Goal: Navigation & Orientation: Find specific page/section

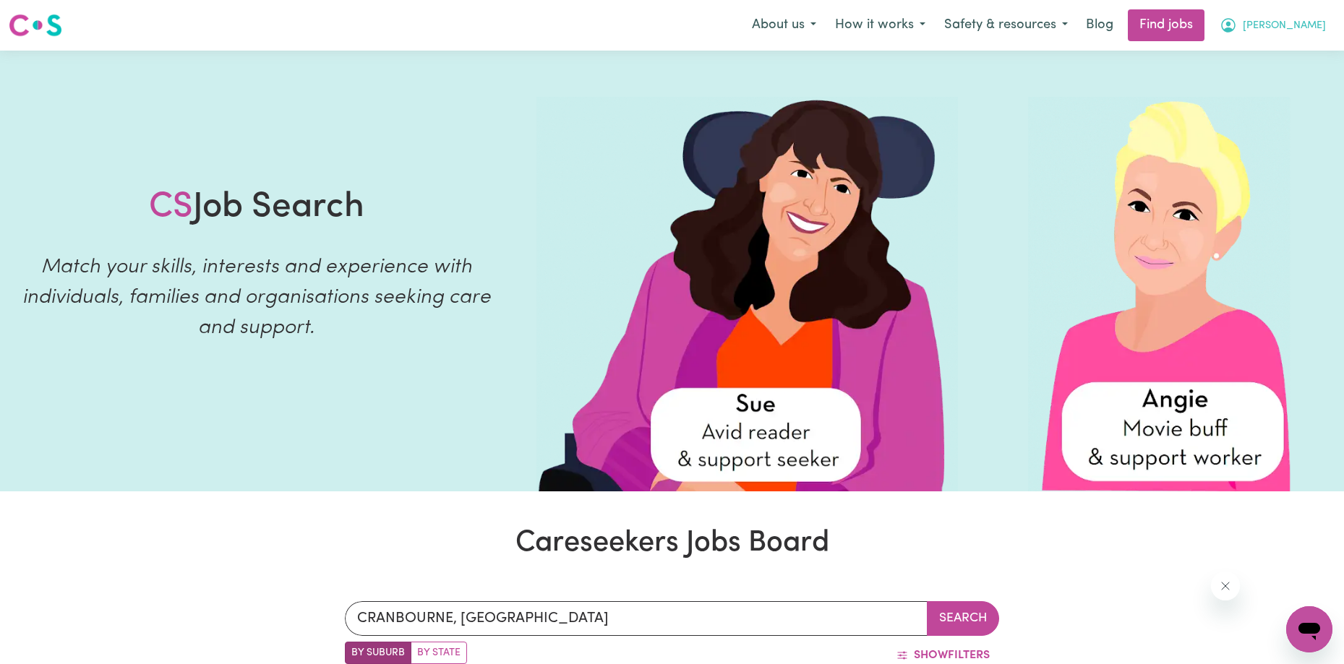
click at [1288, 27] on button "[PERSON_NAME]" at bounding box center [1272, 25] width 125 height 30
click at [1288, 62] on link "My Account" at bounding box center [1277, 56] width 114 height 27
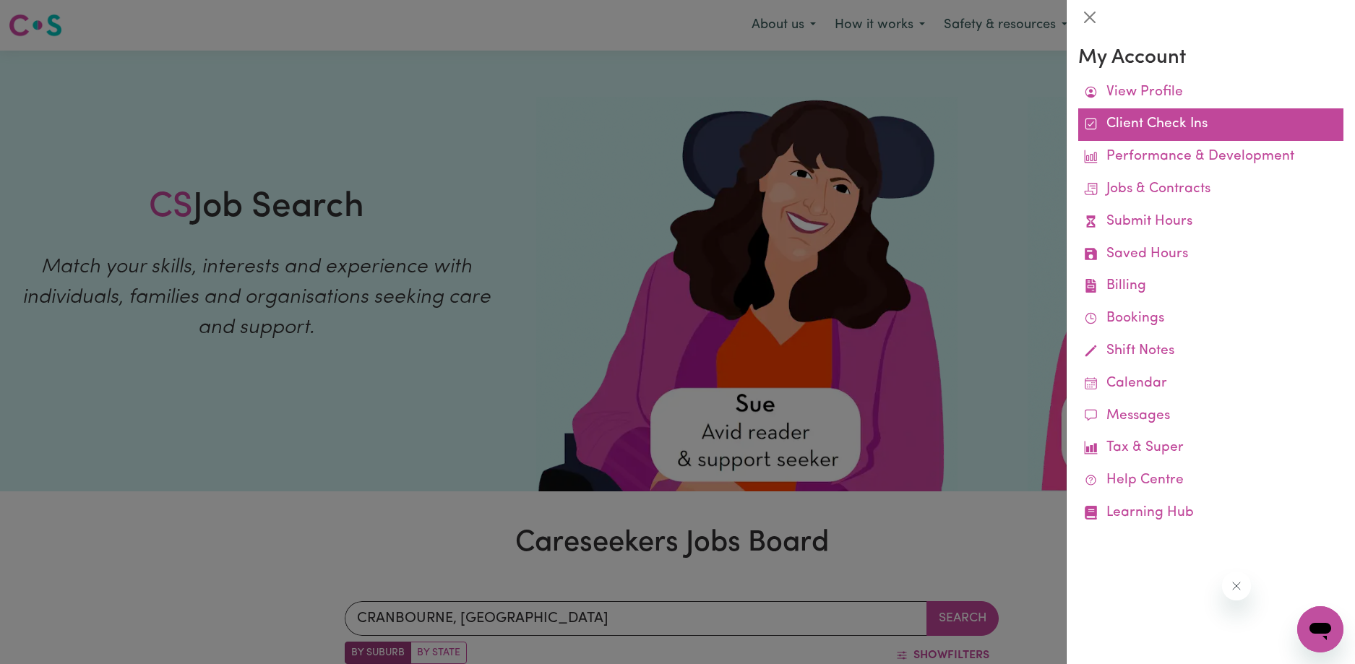
click at [1194, 124] on link "Client Check Ins" at bounding box center [1210, 124] width 265 height 33
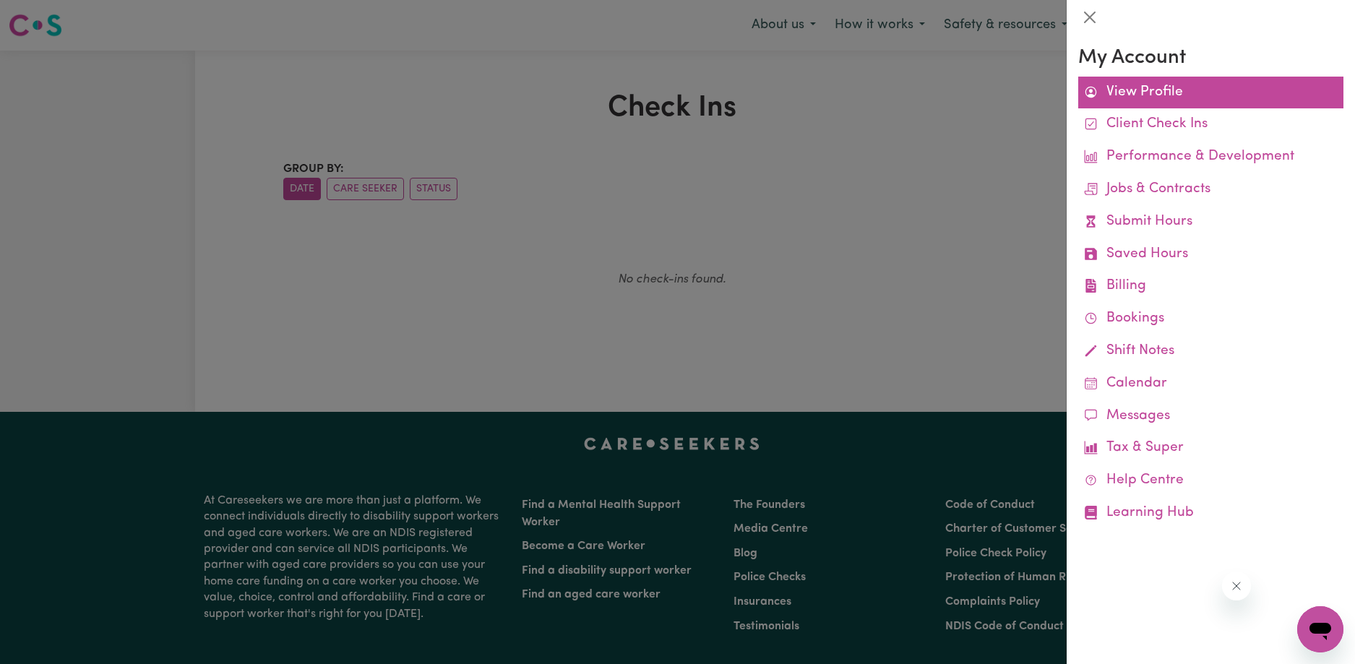
click at [1154, 98] on link "View Profile" at bounding box center [1210, 93] width 265 height 33
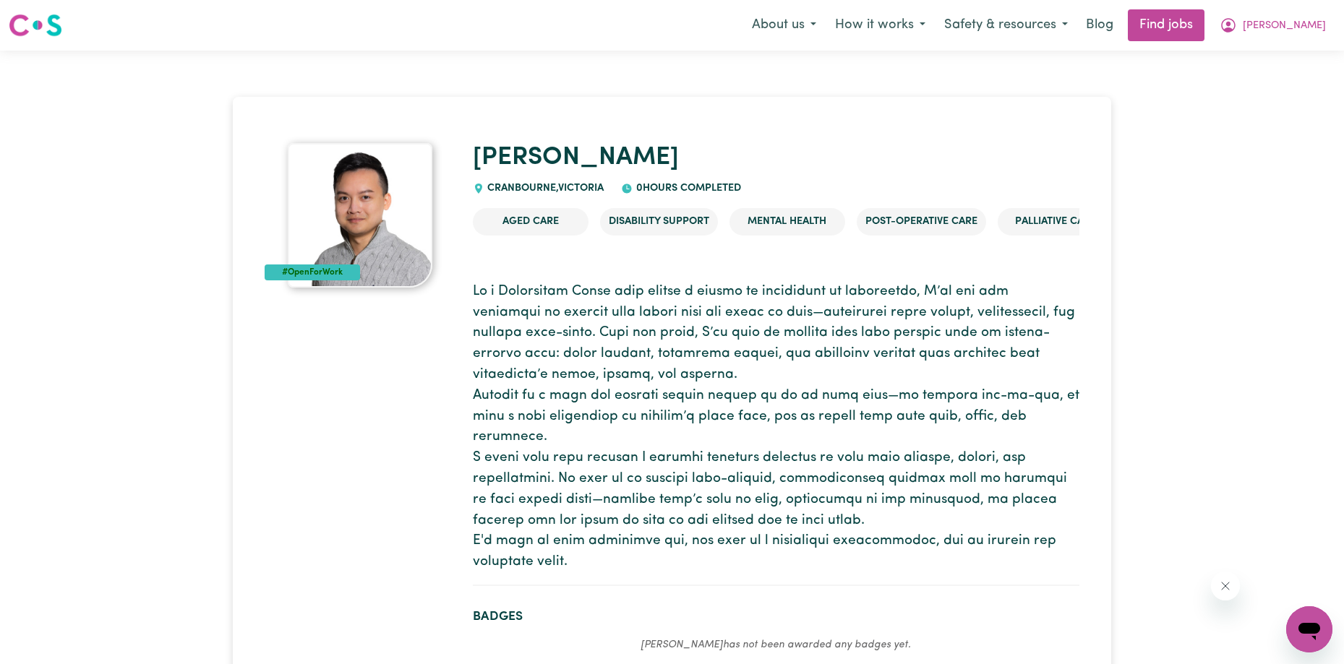
drag, startPoint x: 1154, startPoint y: 98, endPoint x: 661, endPoint y: 392, distance: 573.8
click at [661, 392] on p at bounding box center [776, 427] width 606 height 291
drag, startPoint x: 1101, startPoint y: 25, endPoint x: 1101, endPoint y: 33, distance: 8.7
click at [1077, 29] on button "Safety & resources" at bounding box center [1006, 25] width 142 height 30
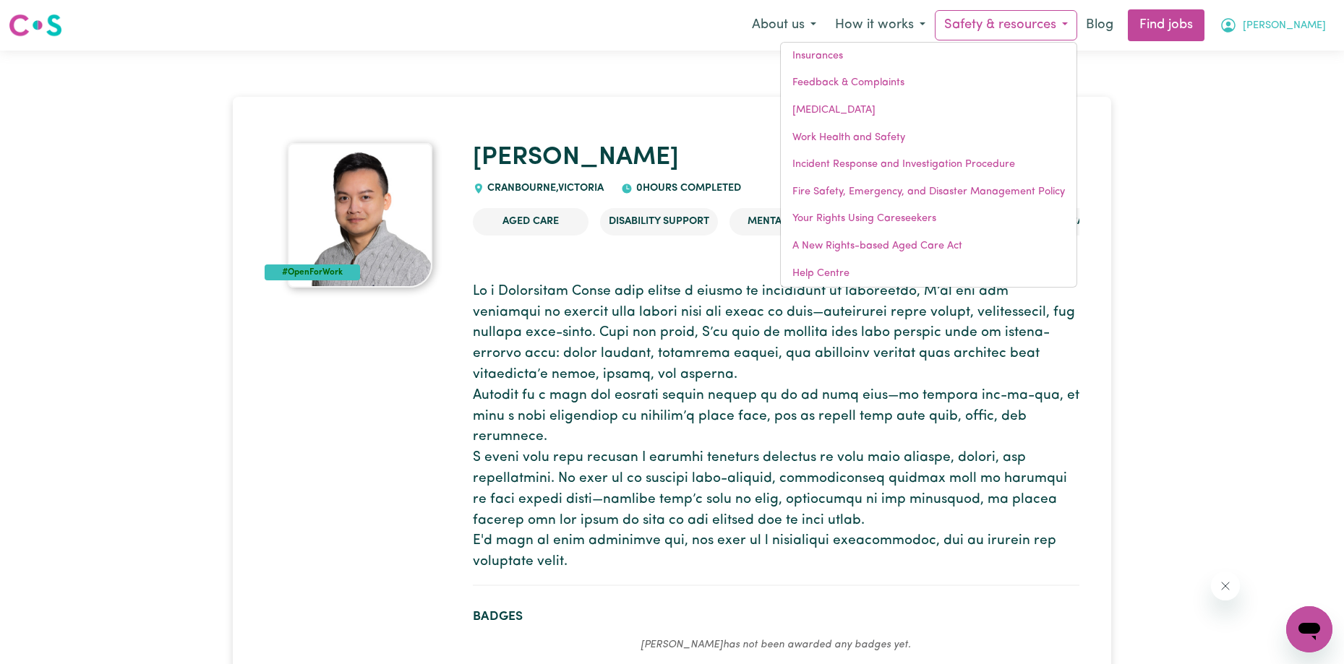
click at [1311, 25] on span "[PERSON_NAME]" at bounding box center [1283, 26] width 83 height 16
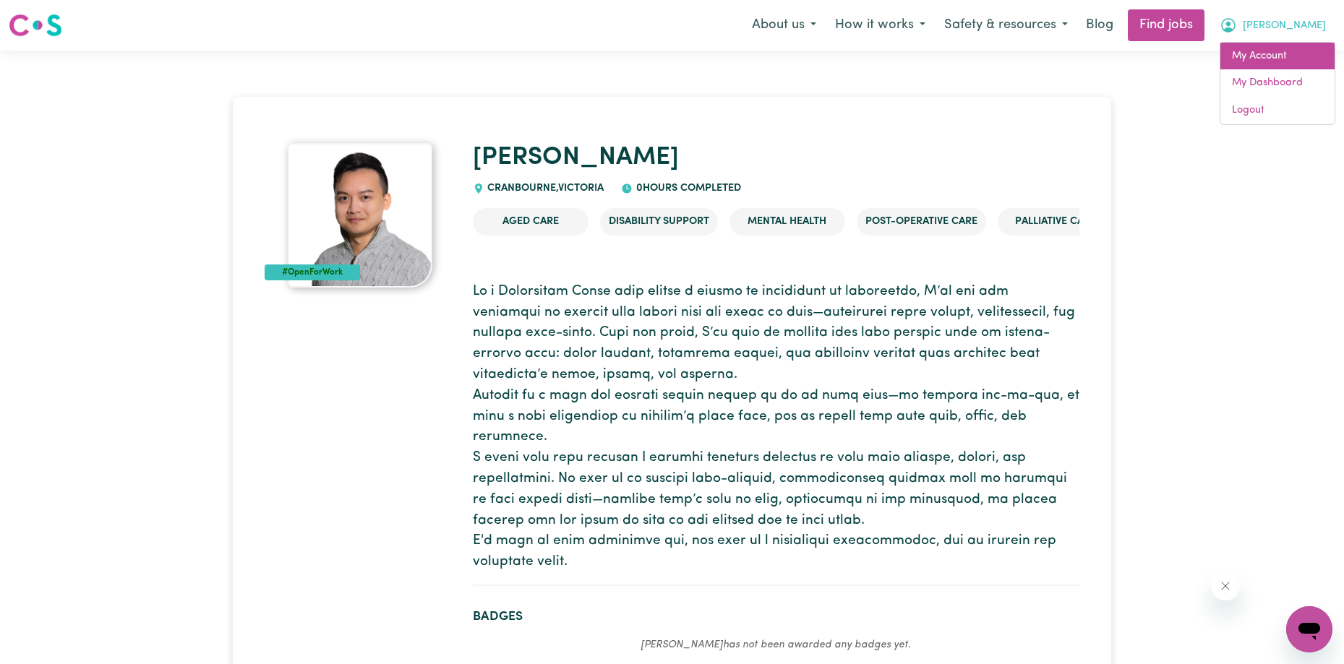
click at [1289, 59] on link "My Account" at bounding box center [1277, 56] width 114 height 27
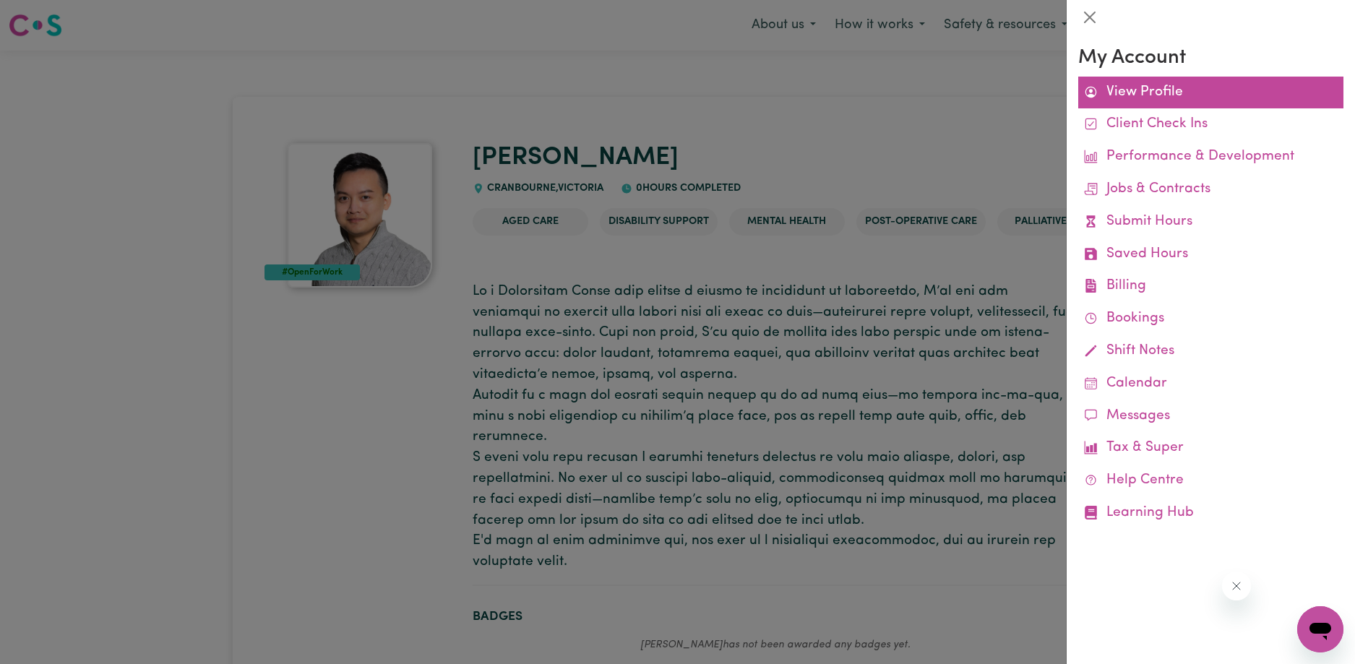
click at [1123, 93] on link "View Profile" at bounding box center [1210, 93] width 265 height 33
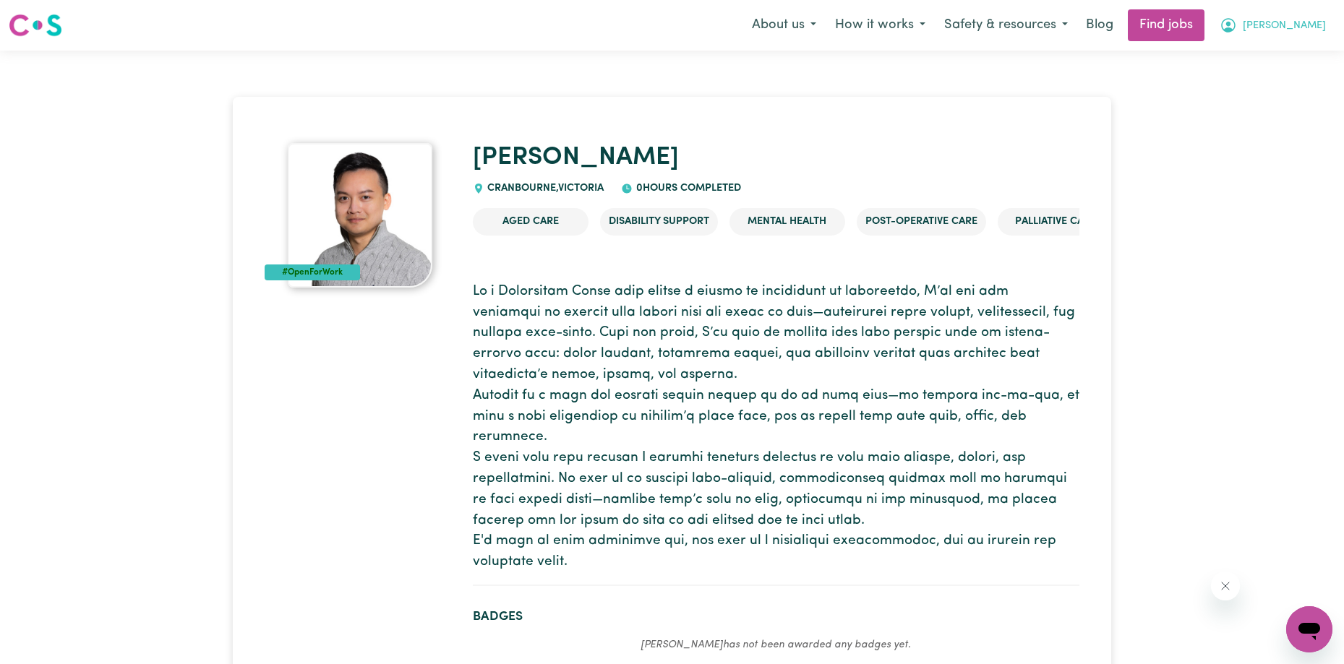
click at [1310, 16] on button "[PERSON_NAME]" at bounding box center [1272, 25] width 125 height 30
click at [1308, 40] on button "[PERSON_NAME]" at bounding box center [1272, 25] width 125 height 30
click at [1237, 25] on icon "My Account" at bounding box center [1227, 25] width 17 height 17
click at [1183, 30] on link "Find jobs" at bounding box center [1166, 25] width 77 height 32
